Goal: Task Accomplishment & Management: Manage account settings

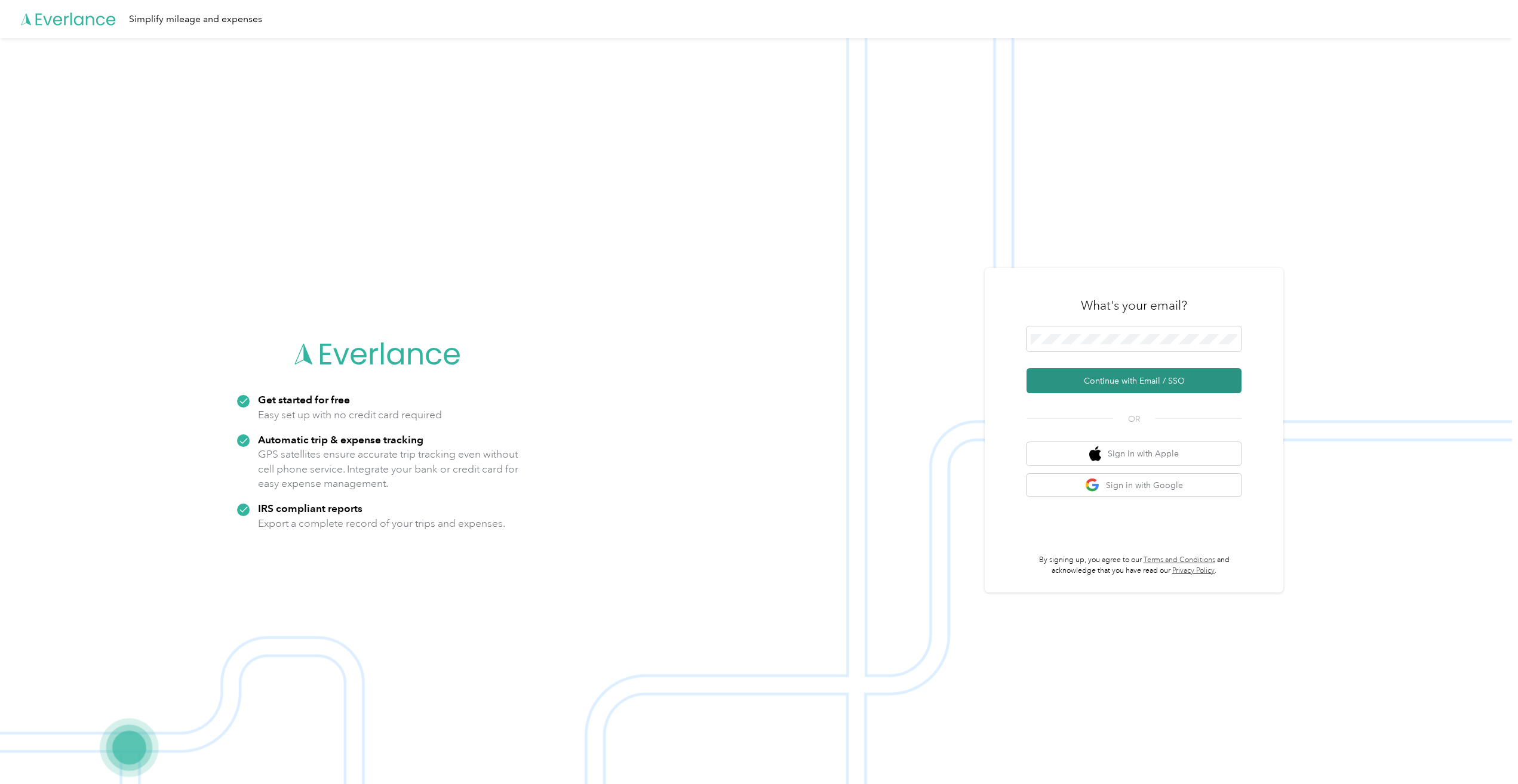
click at [1142, 378] on button "Continue with Email / SSO" at bounding box center [1135, 381] width 215 height 25
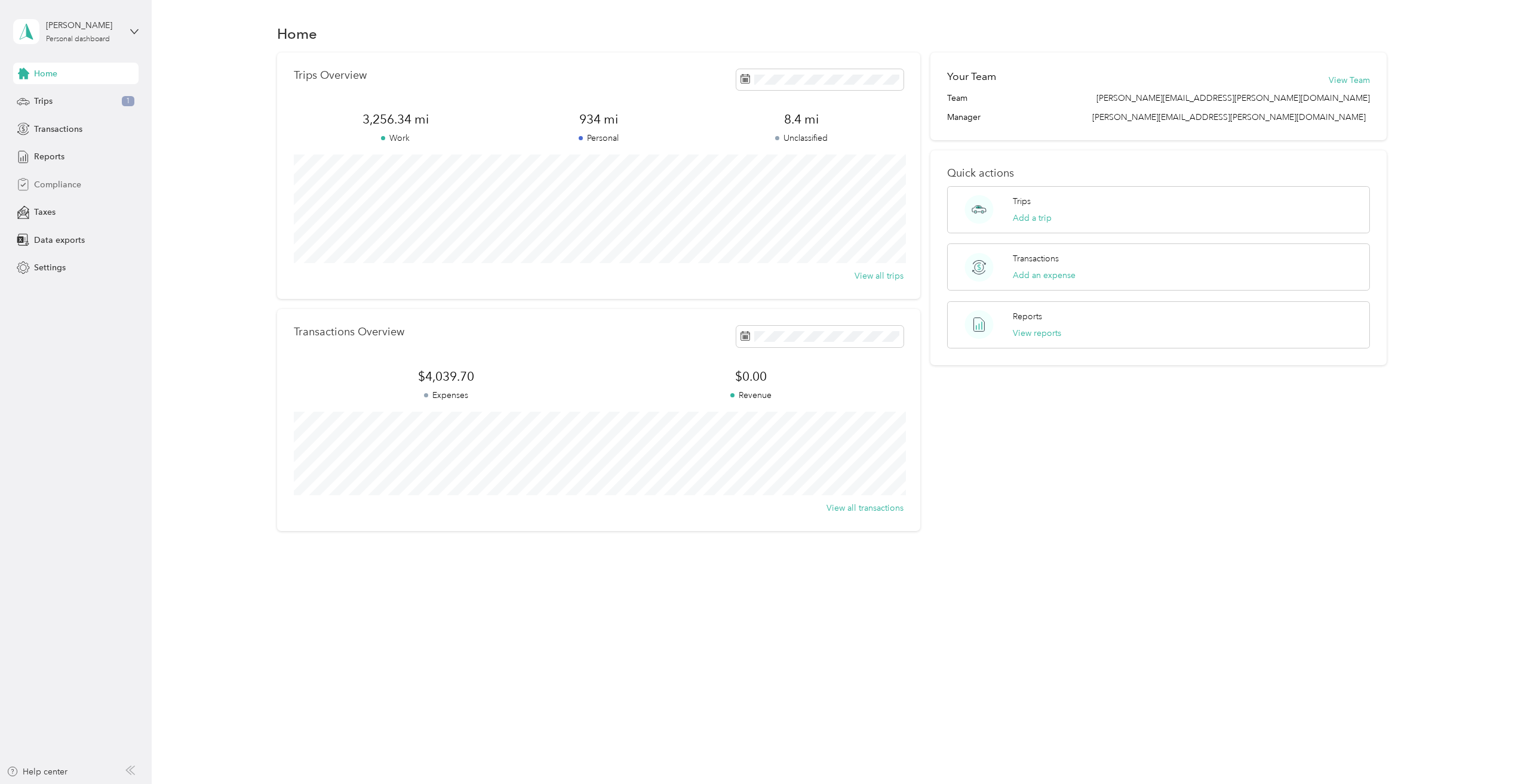
click at [85, 181] on div "Compliance" at bounding box center [75, 184] width 126 height 21
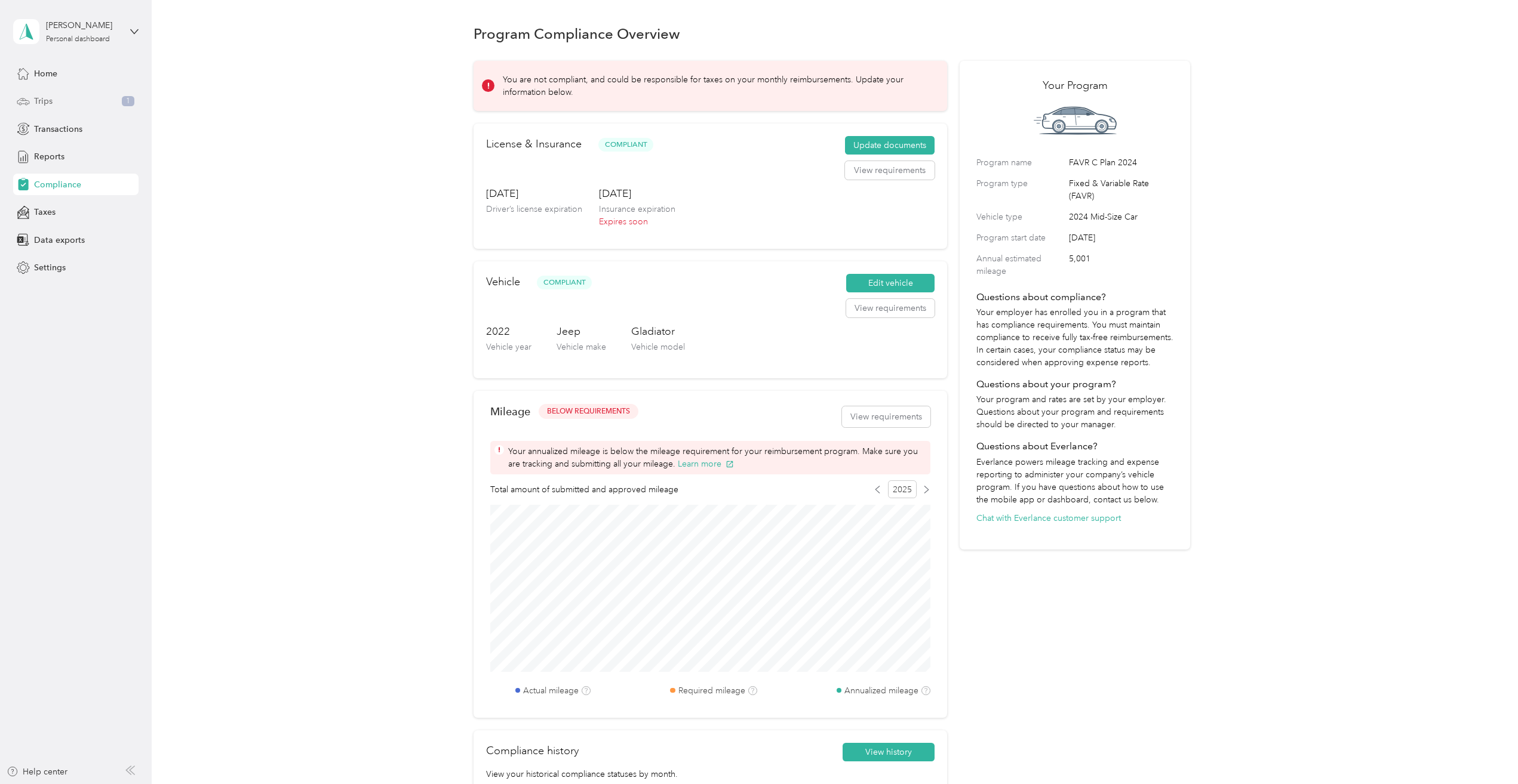
click at [79, 100] on div "Trips 1" at bounding box center [75, 101] width 126 height 21
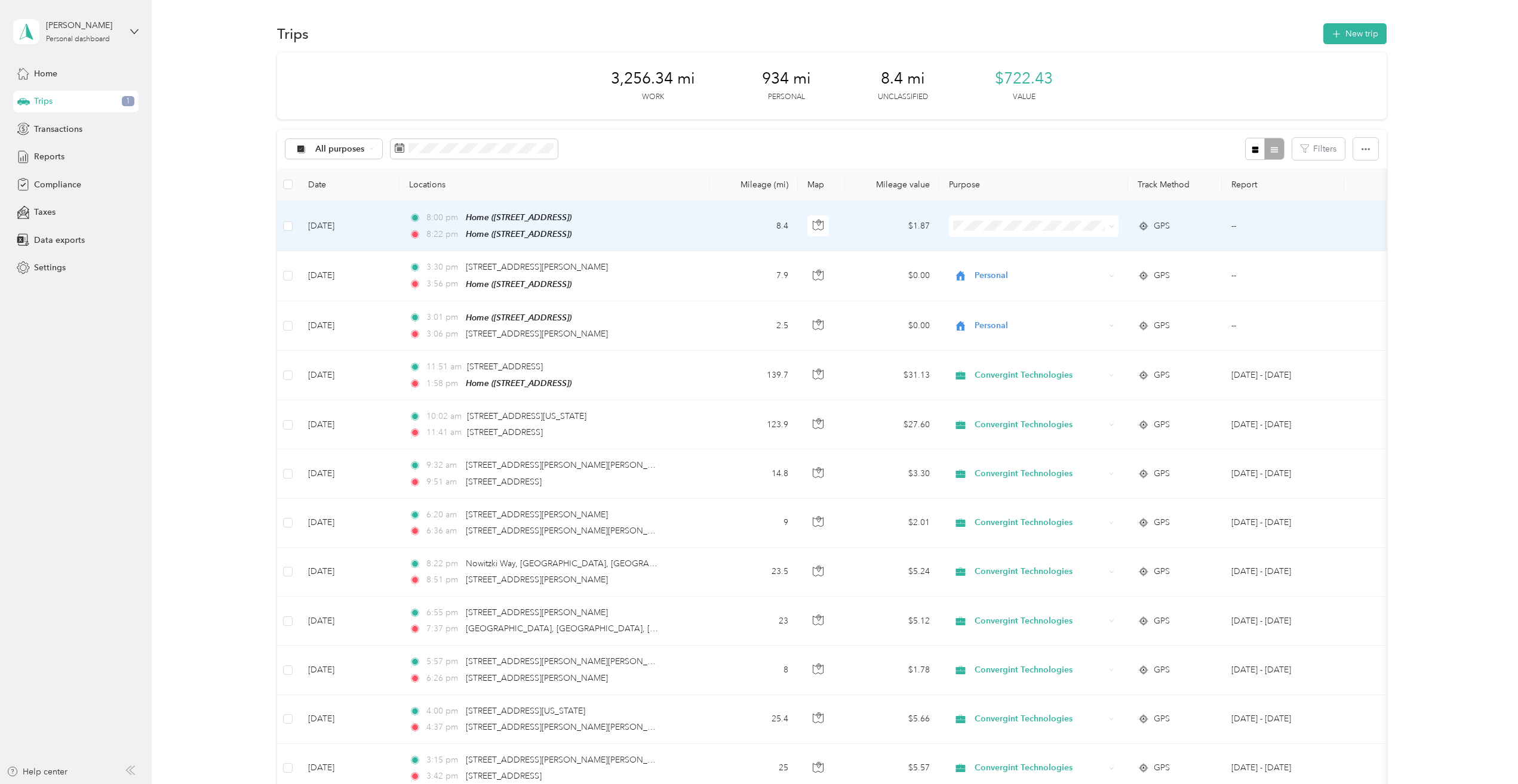
click at [1235, 226] on td "--" at bounding box center [1283, 225] width 122 height 50
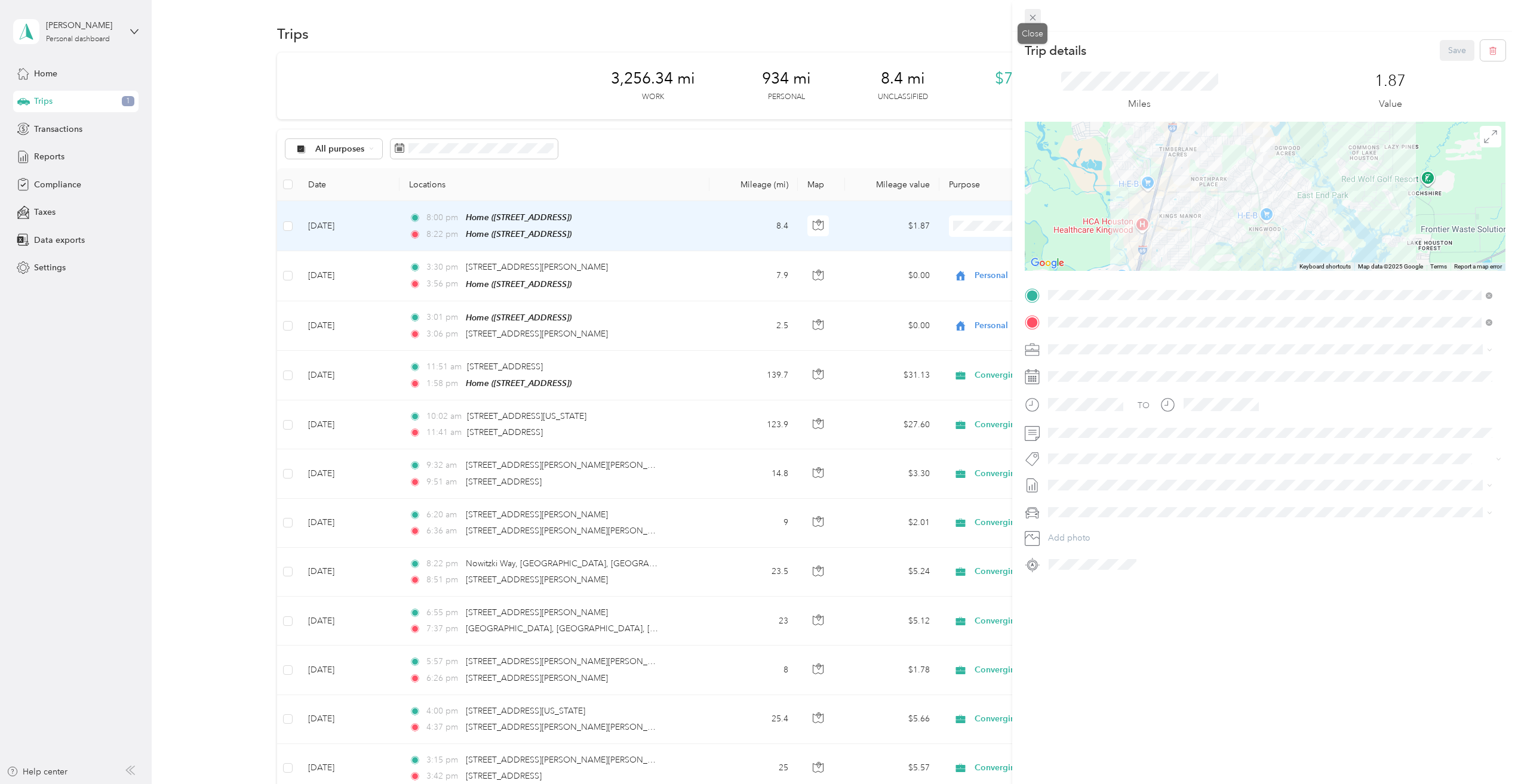
click at [1030, 20] on icon at bounding box center [1032, 18] width 6 height 6
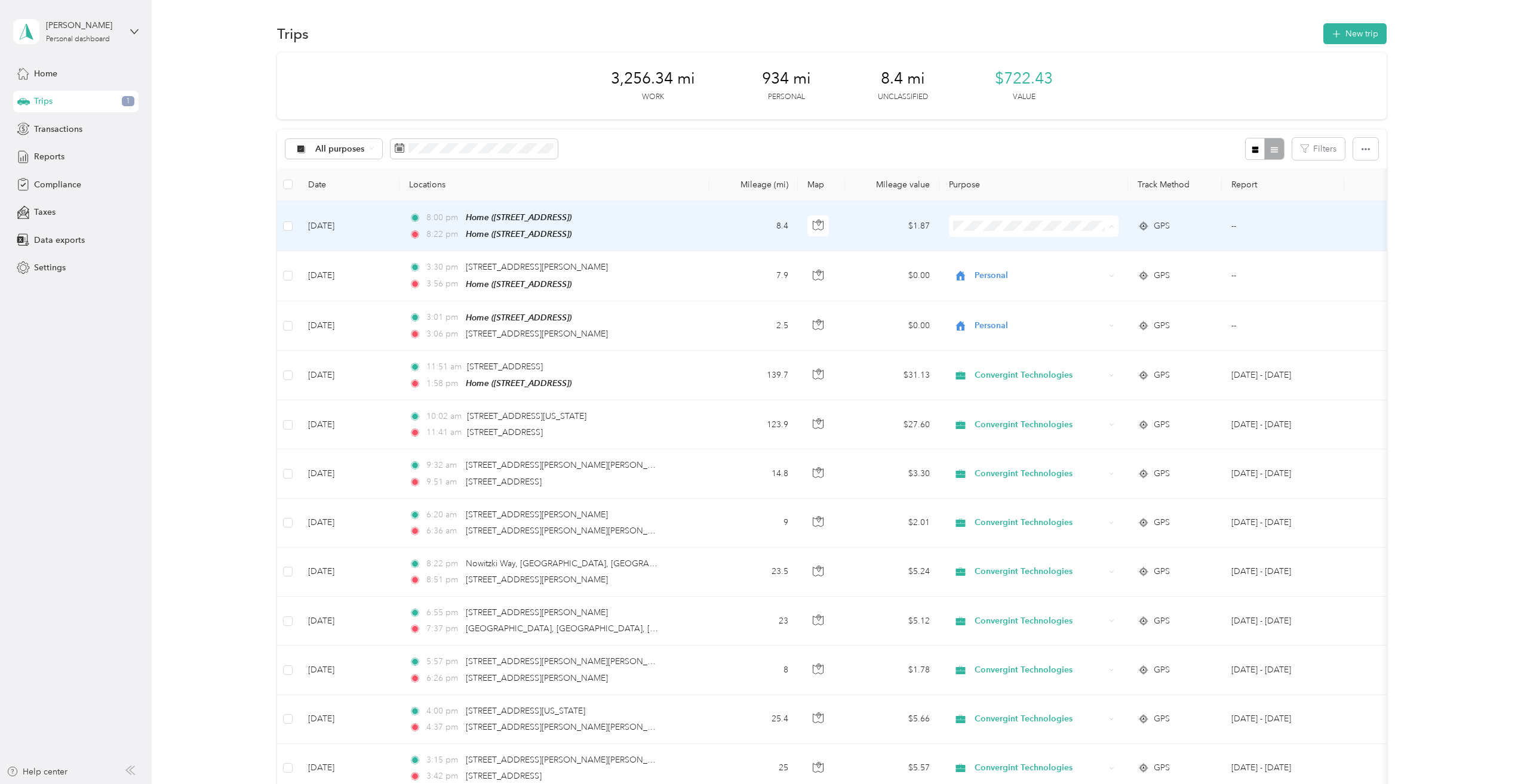
click at [1096, 264] on span "Personal" at bounding box center [1044, 269] width 131 height 13
